Goal: Contribute content

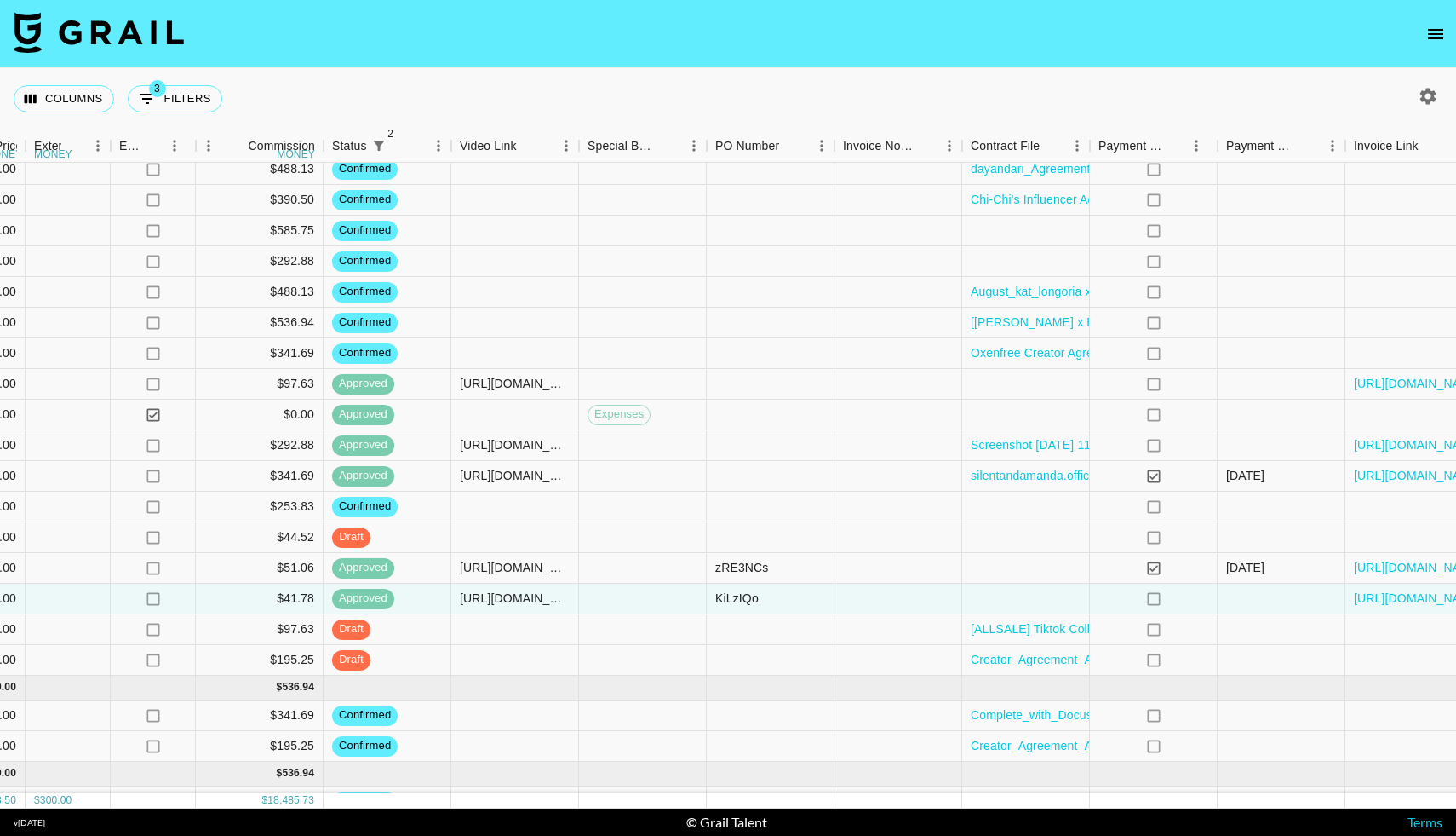
scroll to position [2346, 1349]
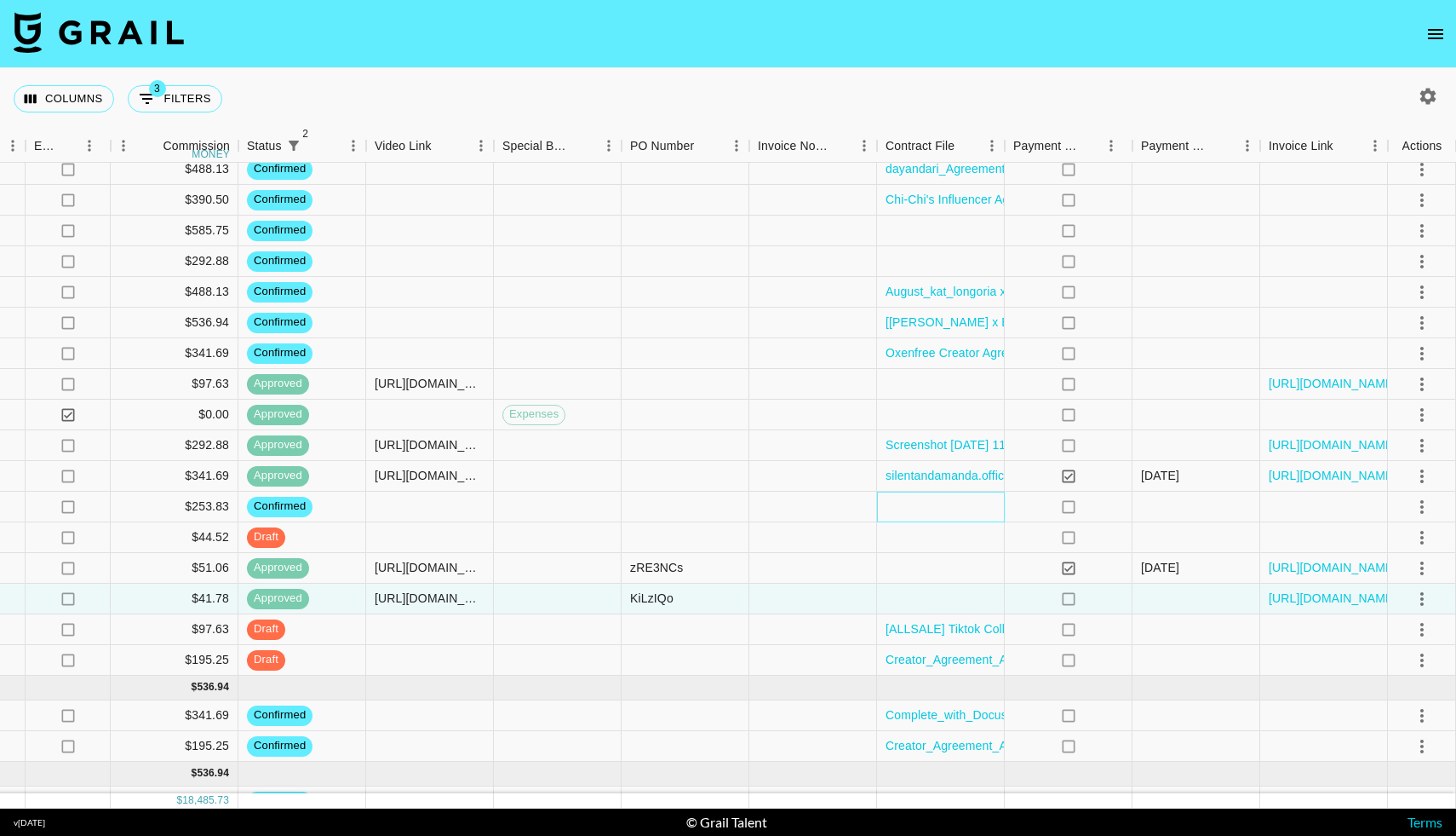
click at [915, 494] on div at bounding box center [941, 507] width 128 height 31
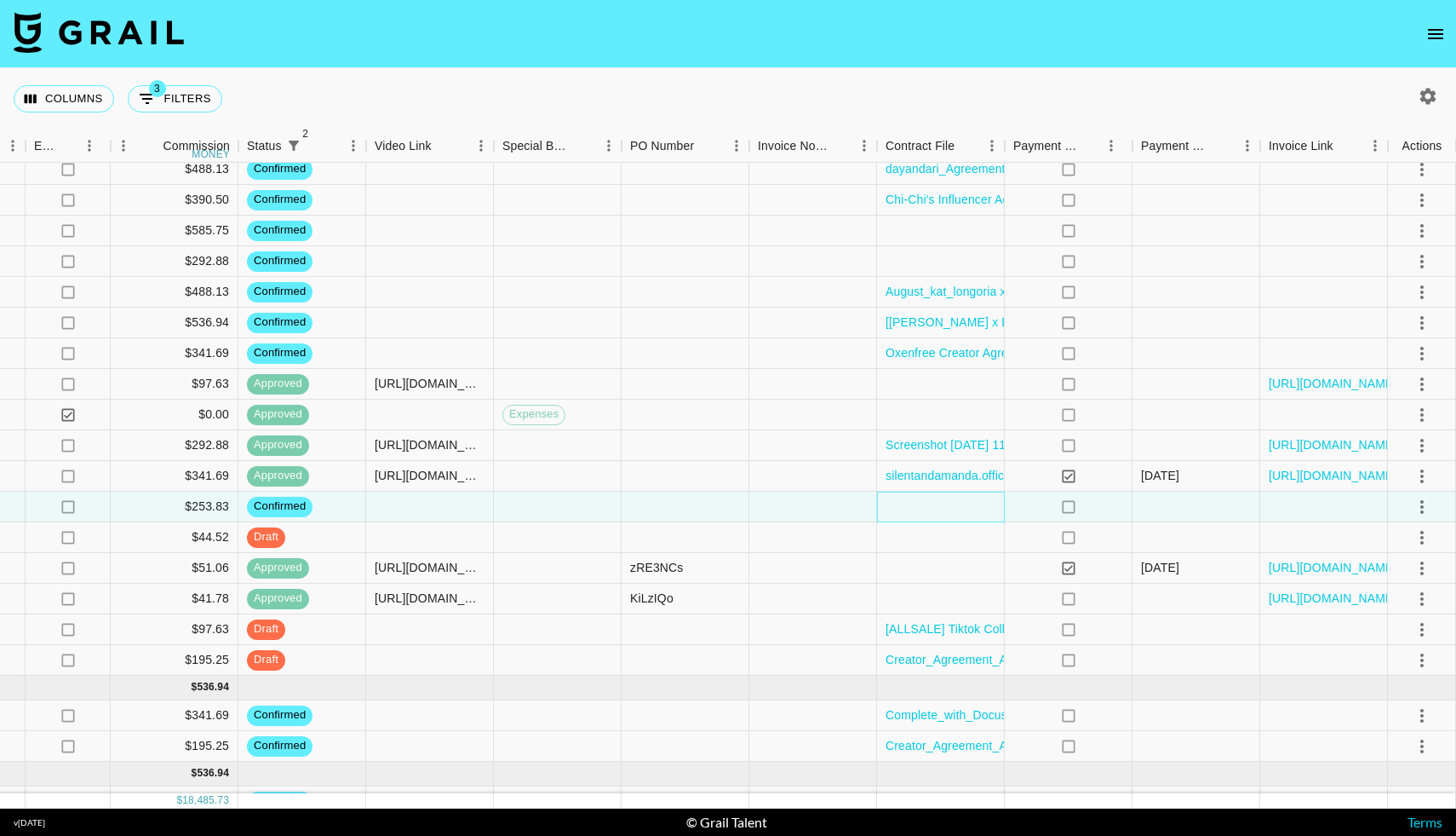
click at [915, 494] on div at bounding box center [941, 507] width 128 height 31
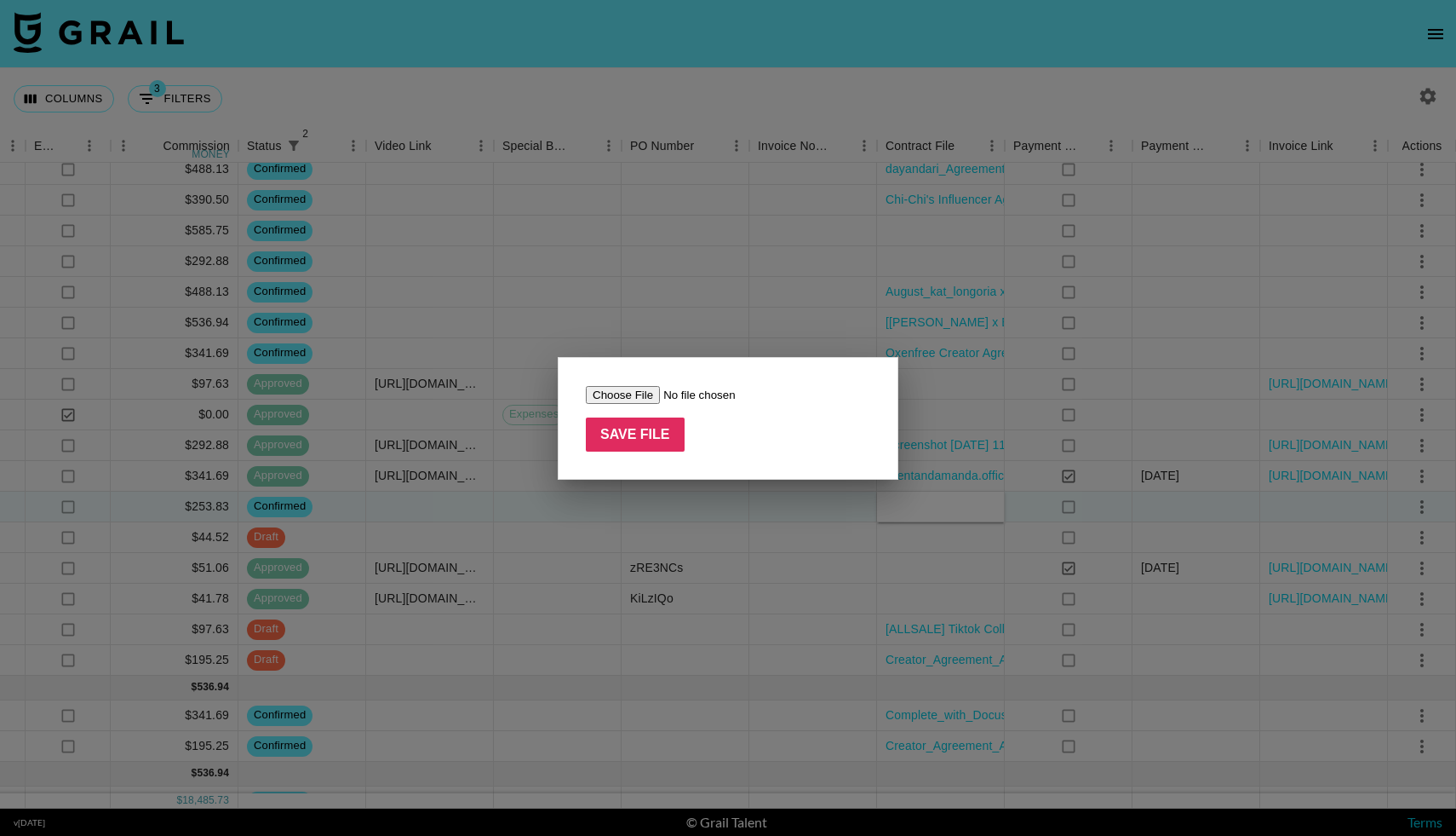
click at [643, 395] on input "file" at bounding box center [693, 394] width 216 height 18
type input "C:\fakepath\Govee 89 - Influencer Agreement (theoterofam).pdf"
click at [628, 449] on input "Save File" at bounding box center [635, 435] width 99 height 34
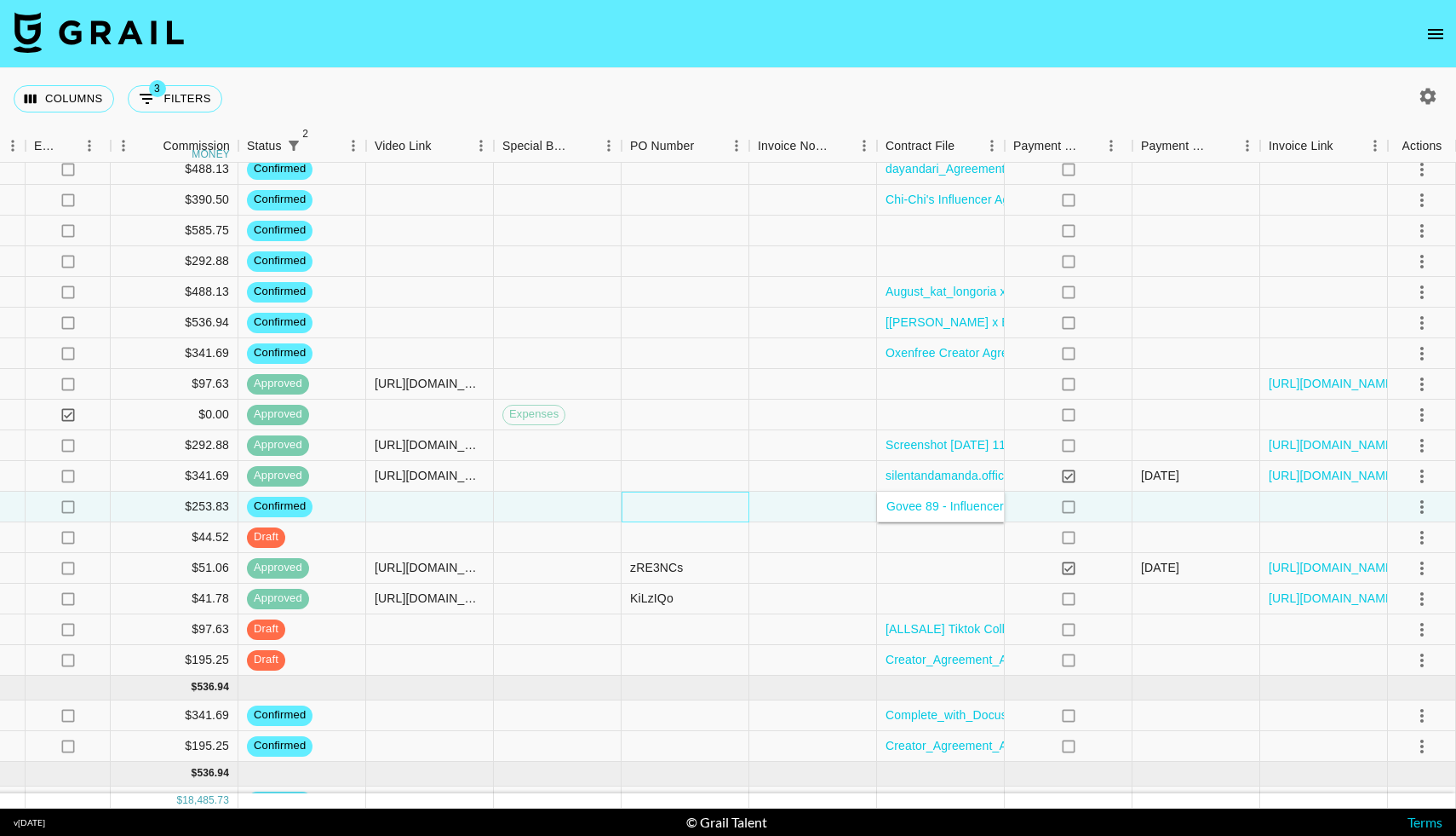
click at [644, 514] on div at bounding box center [685, 507] width 128 height 31
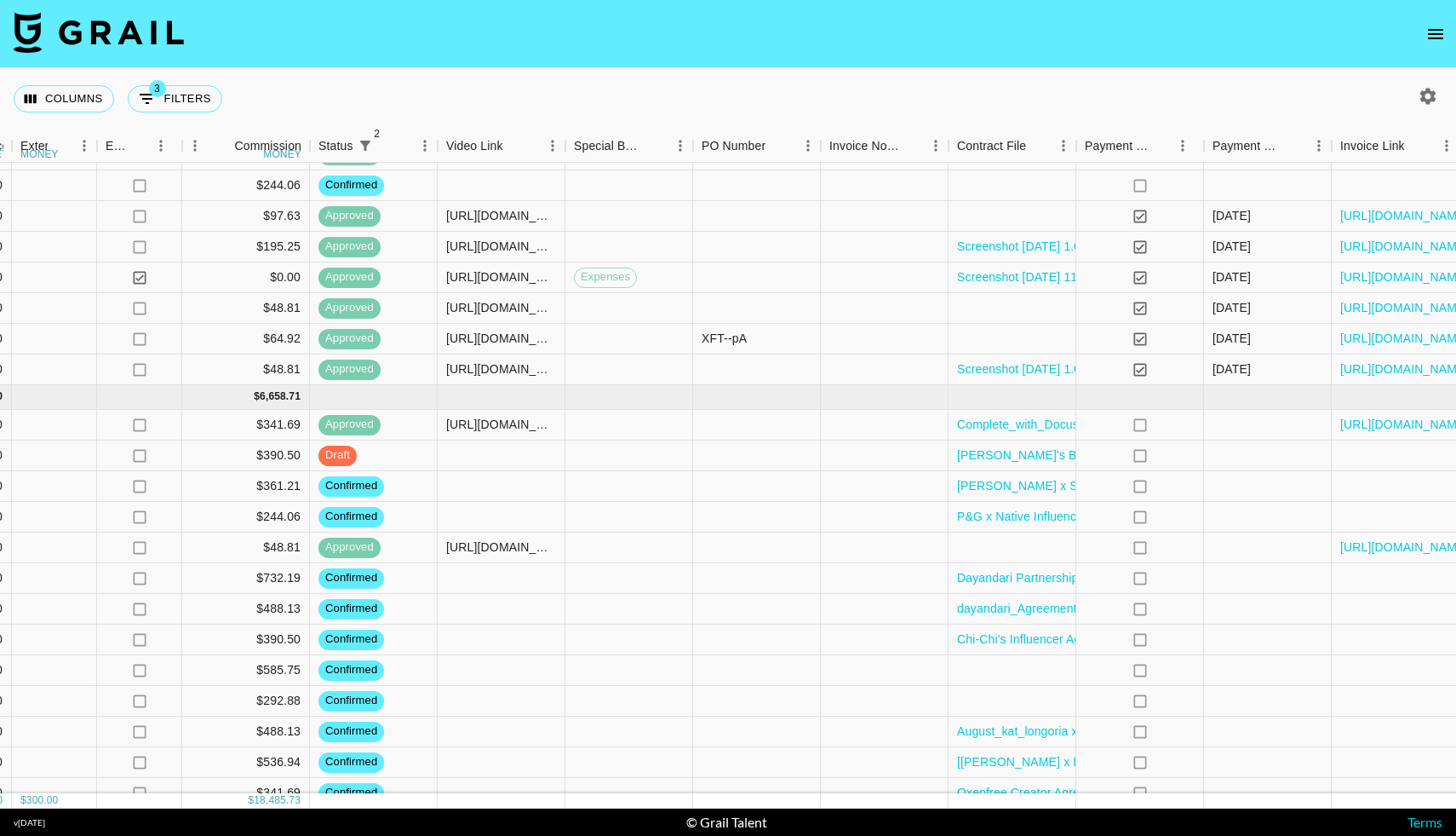
scroll to position [1809, 1278]
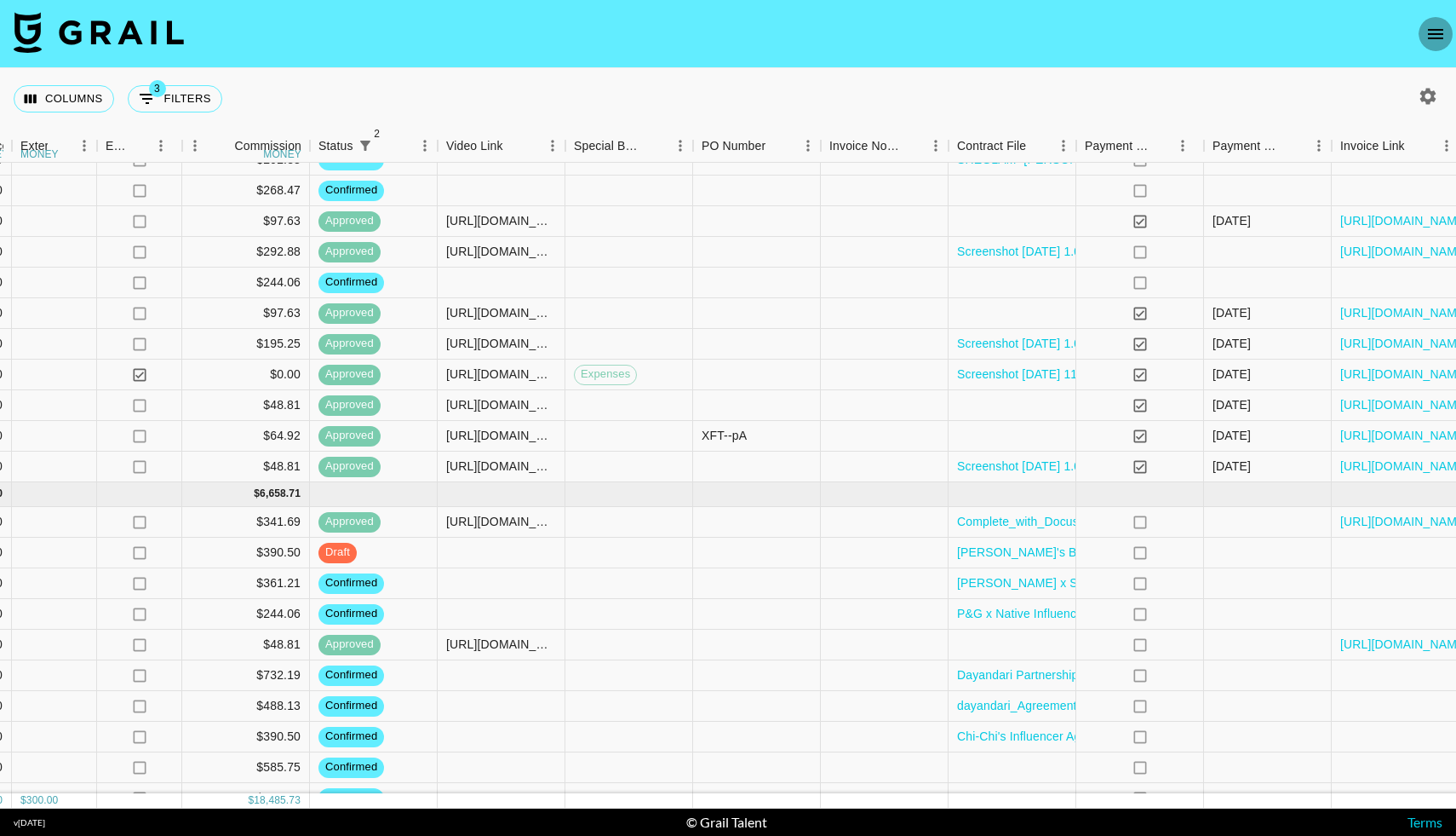
click at [1429, 30] on icon "open drawer" at bounding box center [1435, 34] width 15 height 10
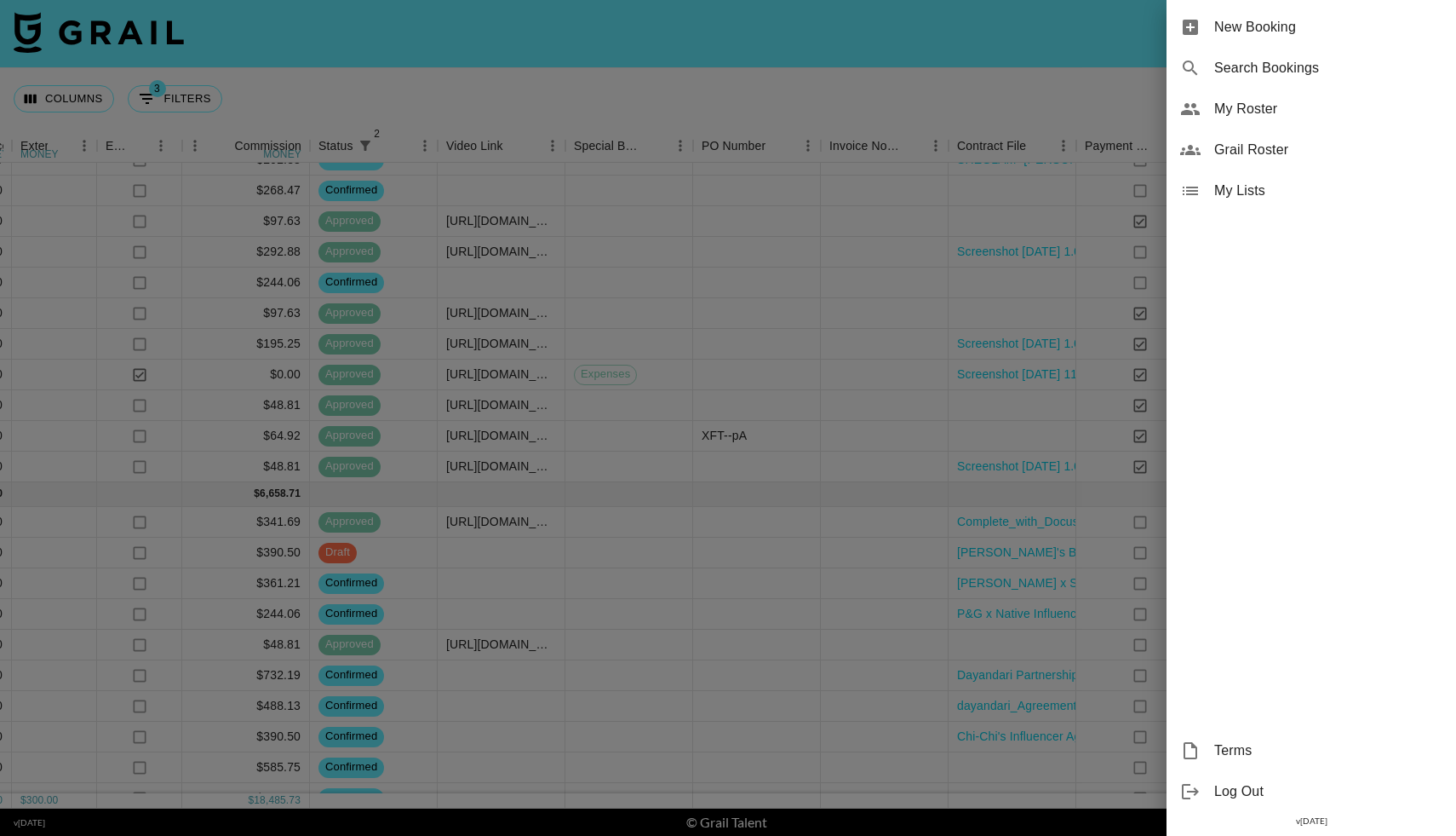
click at [1223, 119] on span "My Roster" at bounding box center [1329, 109] width 228 height 21
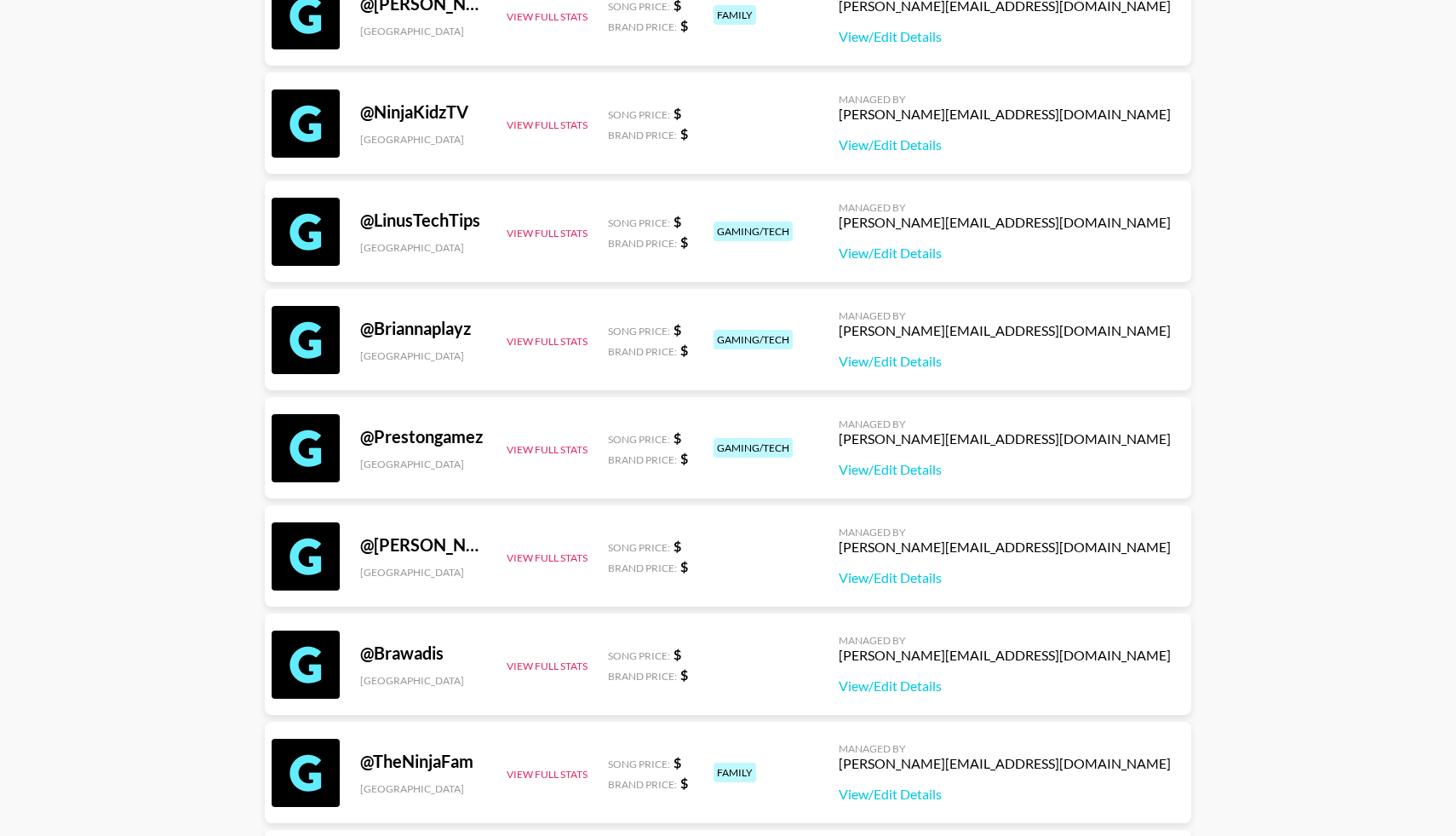
scroll to position [680, 0]
